Goal: Task Accomplishment & Management: Use online tool/utility

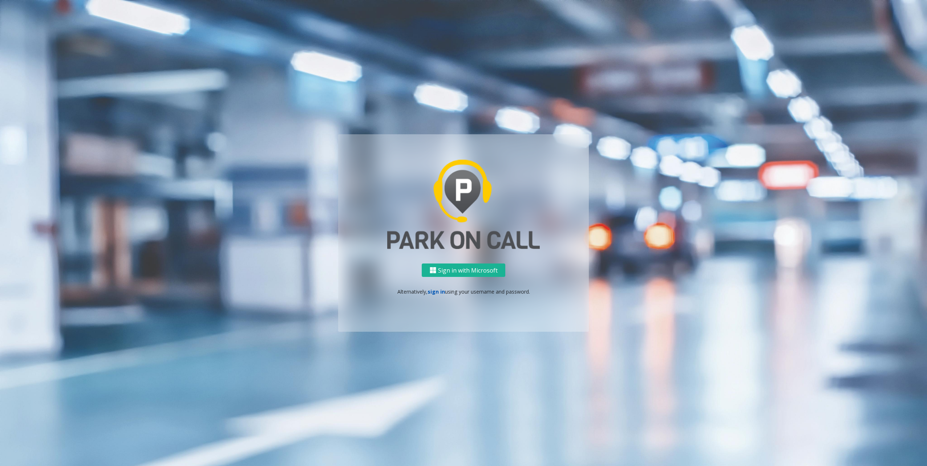
click at [435, 291] on link "sign in" at bounding box center [436, 291] width 17 height 7
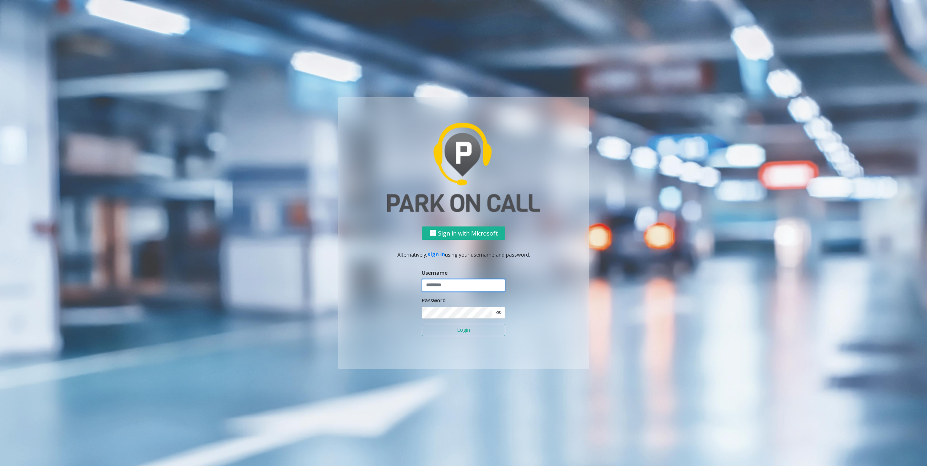
click at [441, 283] on input "text" at bounding box center [464, 285] width 84 height 12
type input "********"
click at [453, 329] on button "Login" at bounding box center [464, 330] width 84 height 12
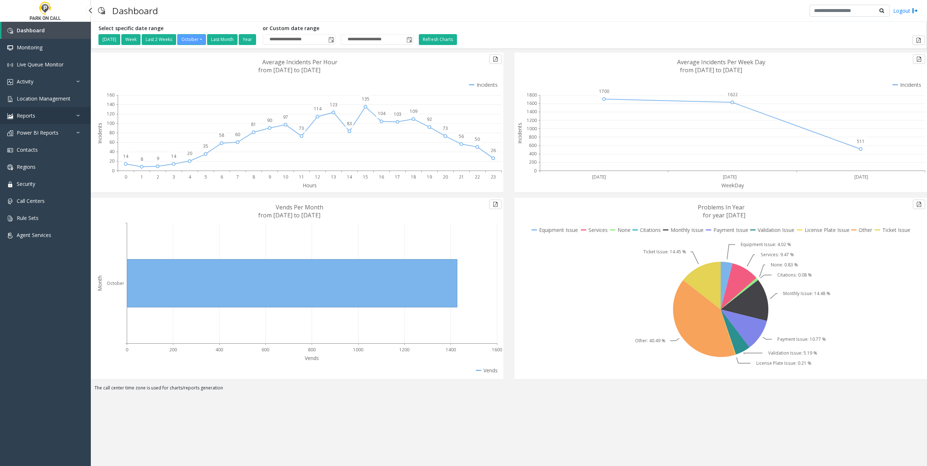
click at [61, 116] on link "Reports" at bounding box center [45, 115] width 91 height 17
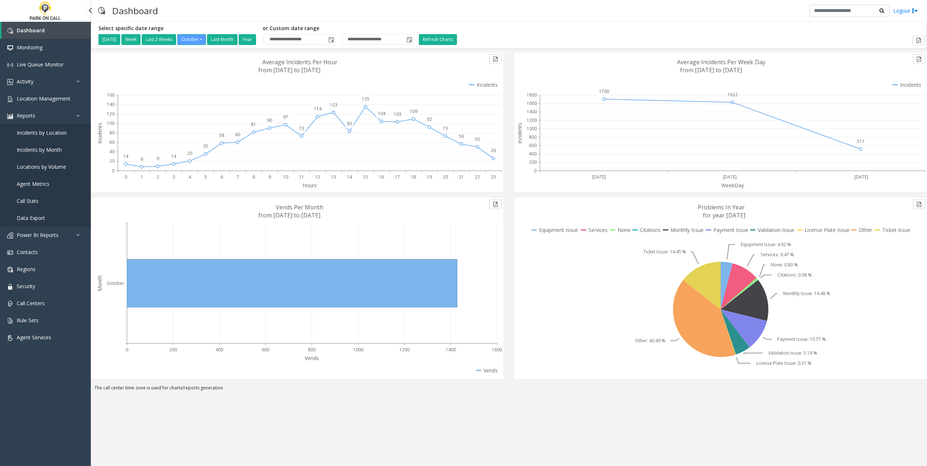
click at [52, 215] on link "Data Export" at bounding box center [45, 218] width 91 height 17
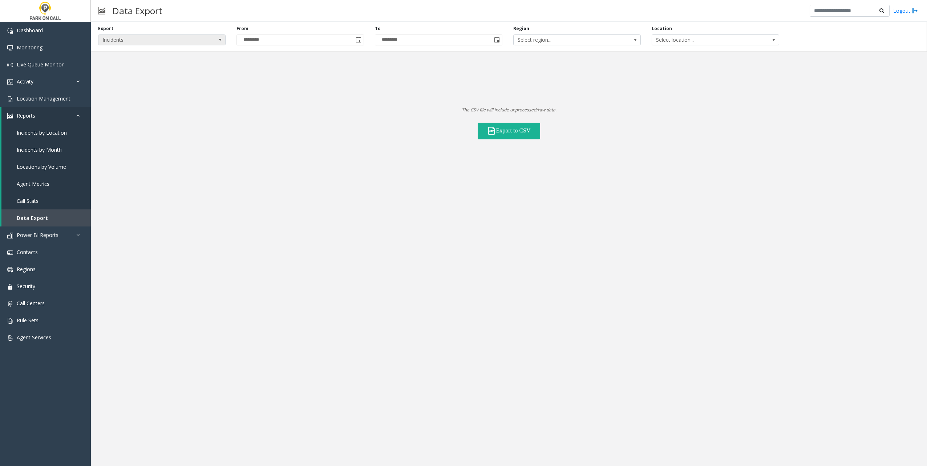
click at [215, 39] on span at bounding box center [220, 40] width 10 height 10
click at [143, 60] on li "Locations" at bounding box center [161, 61] width 125 height 10
click at [643, 44] on span "All Statuses" at bounding box center [633, 40] width 101 height 10
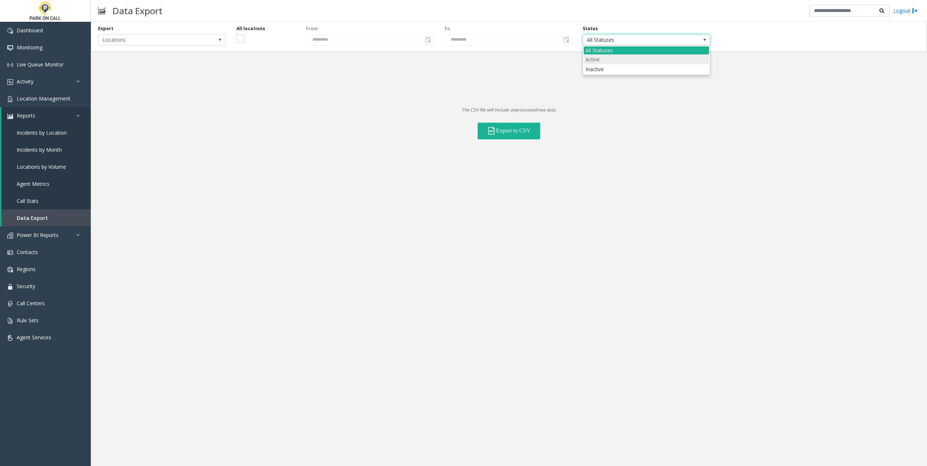
click at [598, 58] on li "Active" at bounding box center [646, 59] width 125 height 10
click at [458, 89] on div "Export Locations All locations From ********* To ********* Status Active The CS…" at bounding box center [509, 81] width 836 height 118
click at [519, 131] on button "Export to CSV" at bounding box center [509, 131] width 62 height 17
